Goal: Use online tool/utility: Utilize a website feature to perform a specific function

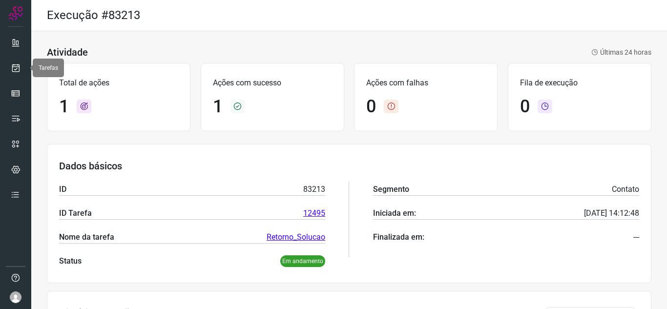
drag, startPoint x: 15, startPoint y: 66, endPoint x: 34, endPoint y: 71, distance: 19.2
click at [15, 66] on icon at bounding box center [16, 68] width 10 height 10
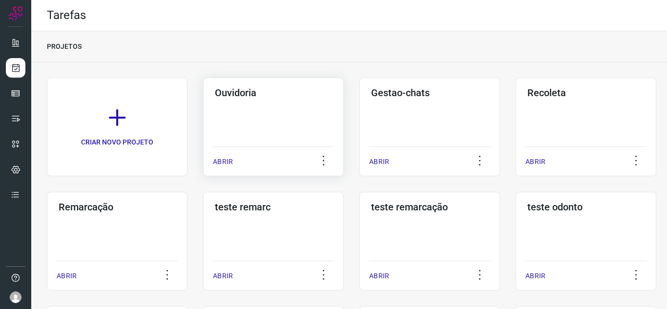
click at [223, 164] on p "ABRIR" at bounding box center [223, 162] width 20 height 10
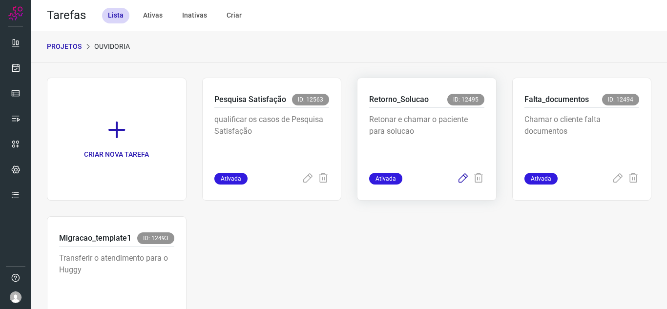
click at [461, 178] on icon at bounding box center [463, 179] width 12 height 12
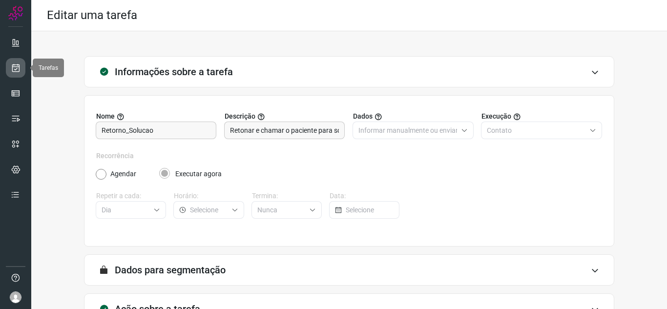
click at [11, 64] on icon at bounding box center [16, 68] width 10 height 10
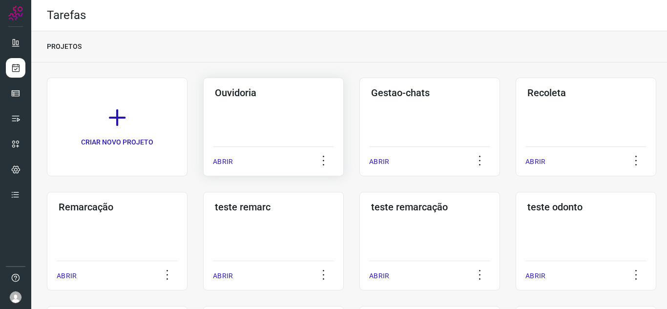
click at [222, 158] on p "ABRIR" at bounding box center [223, 162] width 20 height 10
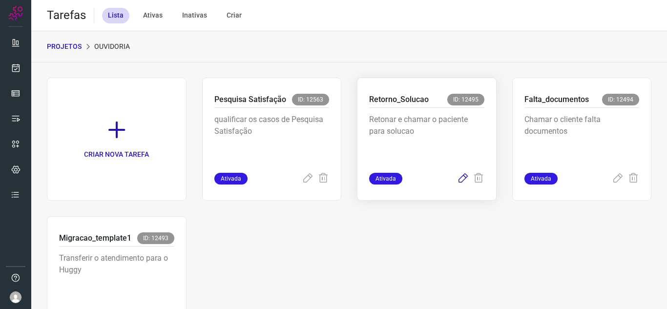
click at [457, 180] on icon at bounding box center [463, 179] width 12 height 12
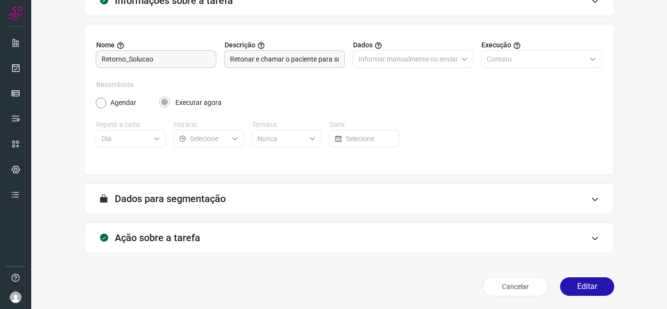
scroll to position [72, 0]
drag, startPoint x: 582, startPoint y: 277, endPoint x: 577, endPoint y: 270, distance: 8.5
click at [583, 279] on button "Editar" at bounding box center [587, 285] width 54 height 19
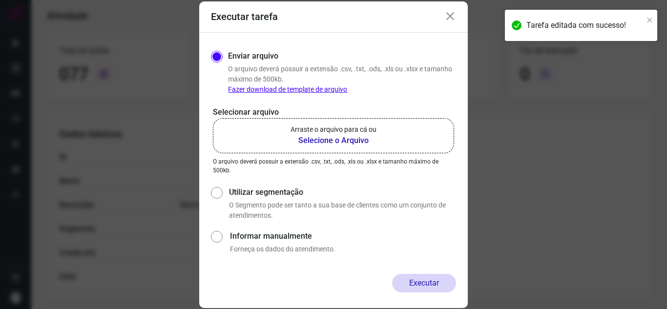
click at [294, 152] on label "Arraste o arquivo para cá ou Selecione o Arquivo" at bounding box center [333, 135] width 241 height 35
click at [0, 0] on input "Arraste o arquivo para cá ou Selecione o Arquivo" at bounding box center [0, 0] width 0 height 0
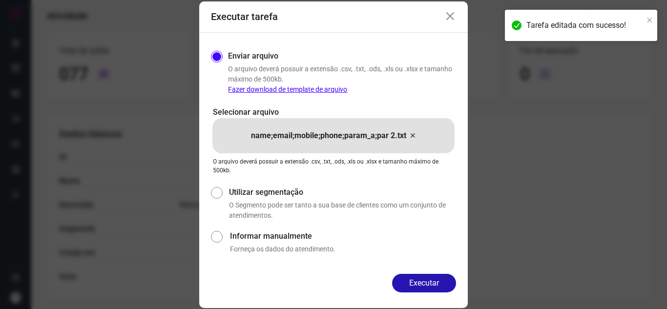
click at [410, 282] on button "Executar" at bounding box center [424, 283] width 64 height 19
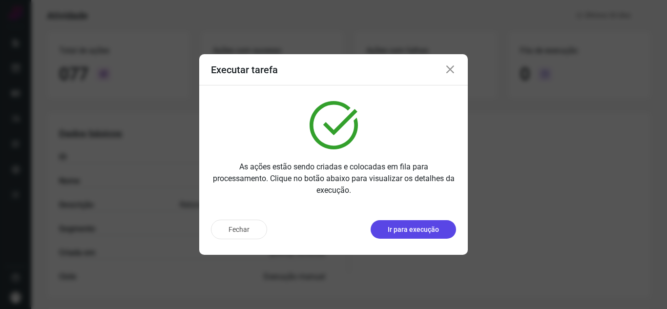
click at [439, 233] on button "Ir para execução" at bounding box center [412, 229] width 85 height 19
